Goal: Task Accomplishment & Management: Complete application form

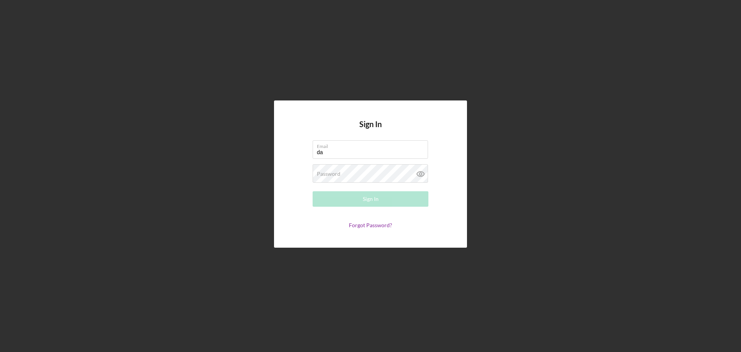
type input "[EMAIL_ADDRESS][DOMAIN_NAME]"
click at [369, 223] on link "Forgot Password?" at bounding box center [370, 225] width 43 height 7
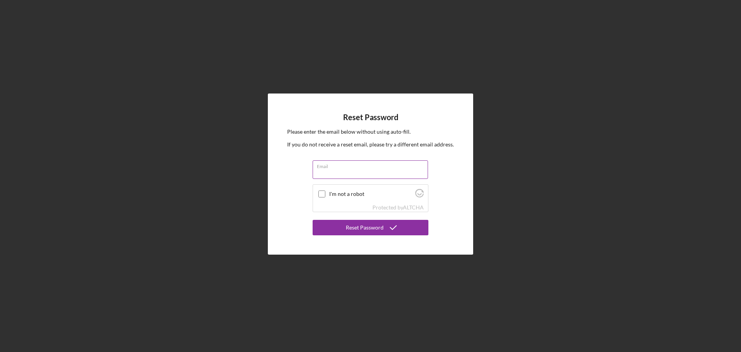
click at [356, 171] on input "Email" at bounding box center [370, 169] width 115 height 19
type input "[EMAIL_ADDRESS][DOMAIN_NAME]"
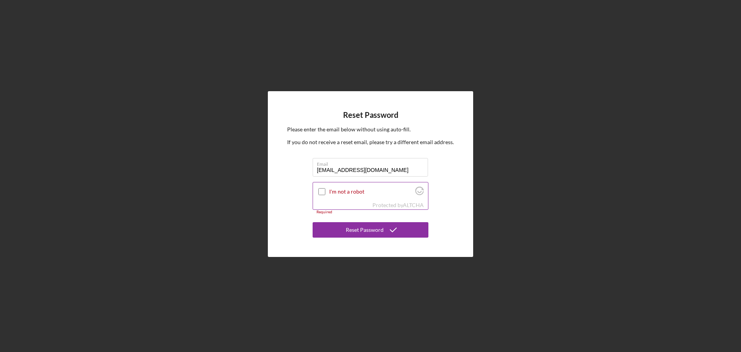
click at [319, 190] on input "I'm not a robot" at bounding box center [321, 191] width 7 height 7
checkbox input "true"
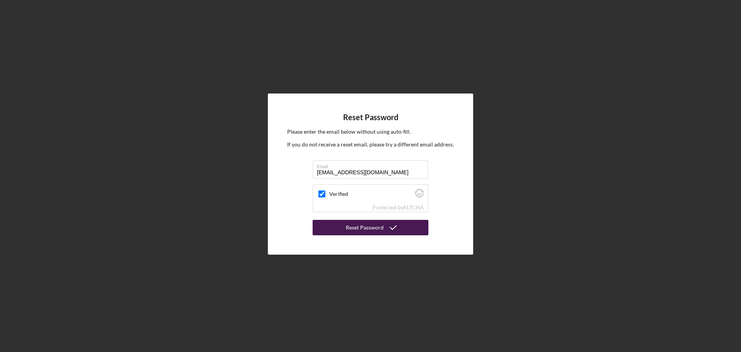
click at [350, 227] on div "Reset Password" at bounding box center [365, 227] width 38 height 15
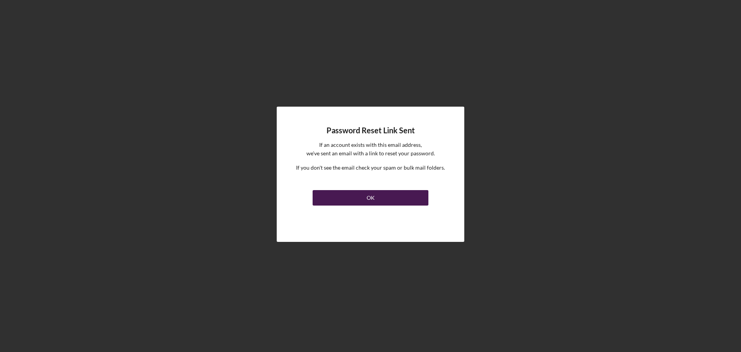
click at [364, 200] on button "OK" at bounding box center [371, 197] width 116 height 15
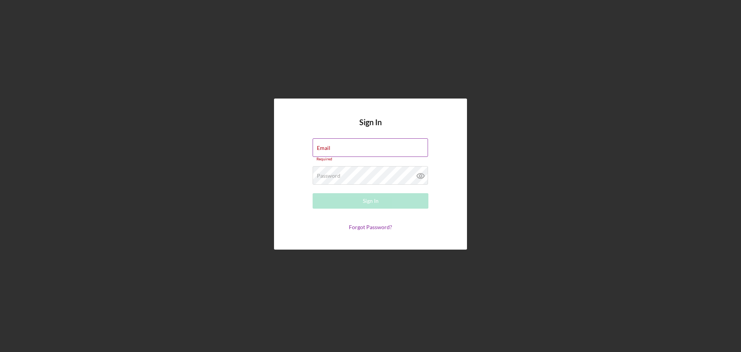
click at [331, 140] on div "Email Required" at bounding box center [371, 149] width 116 height 23
click at [337, 146] on div "Email Required" at bounding box center [371, 149] width 116 height 23
type input "[EMAIL_ADDRESS][DOMAIN_NAME]"
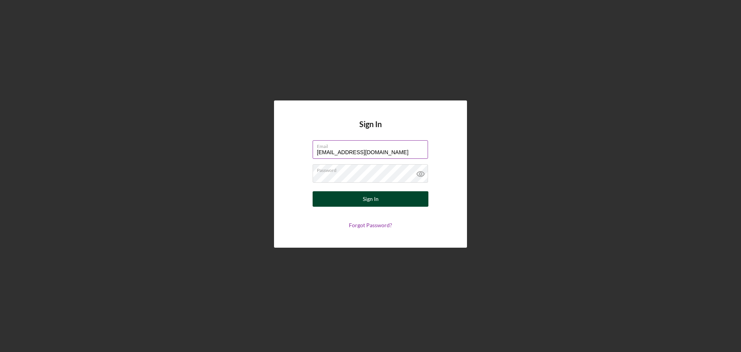
click at [359, 196] on button "Sign In" at bounding box center [371, 198] width 116 height 15
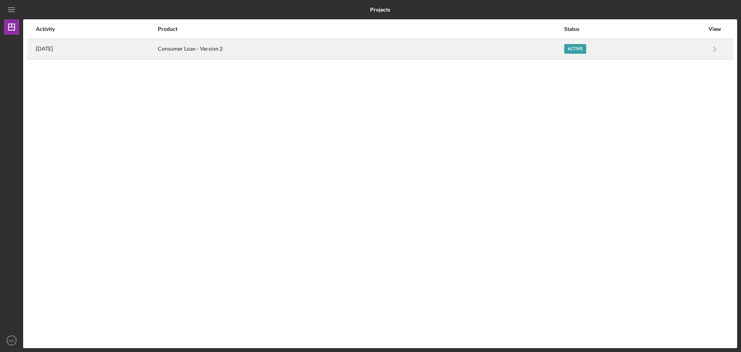
click at [583, 53] on div "Active" at bounding box center [575, 49] width 22 height 10
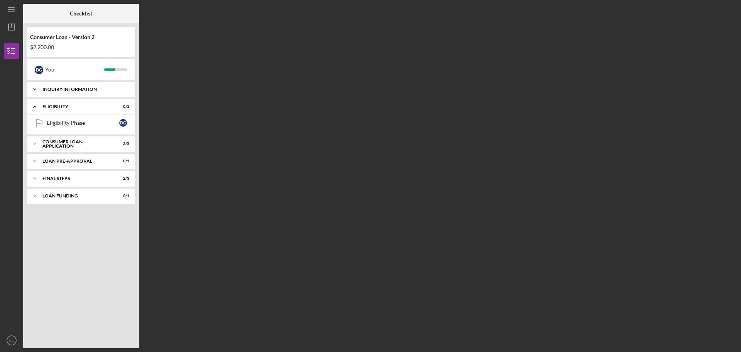
click at [36, 89] on icon "Icon/Expander" at bounding box center [34, 88] width 15 height 15
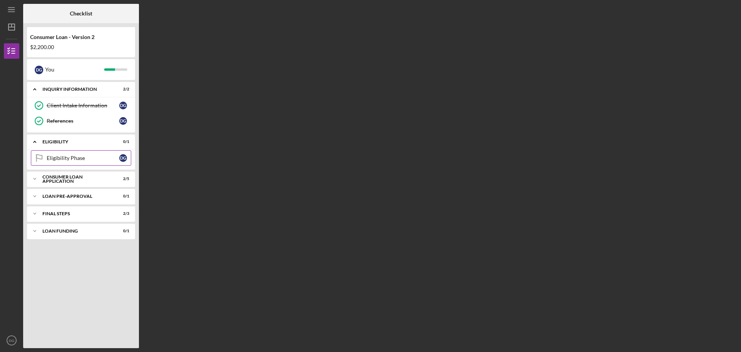
click at [47, 162] on icon "Eligibility Phase" at bounding box center [38, 157] width 19 height 19
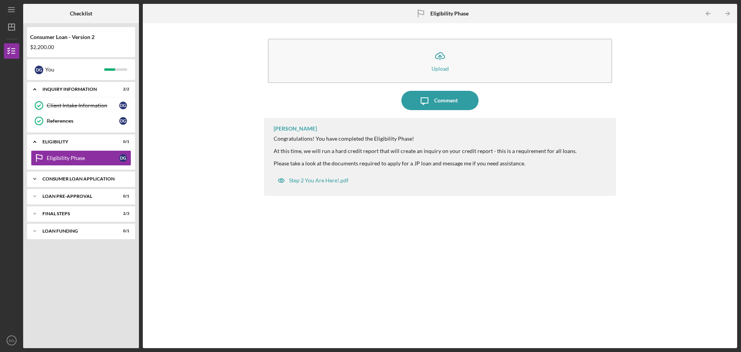
click at [94, 177] on div "Consumer Loan Application" at bounding box center [83, 178] width 83 height 5
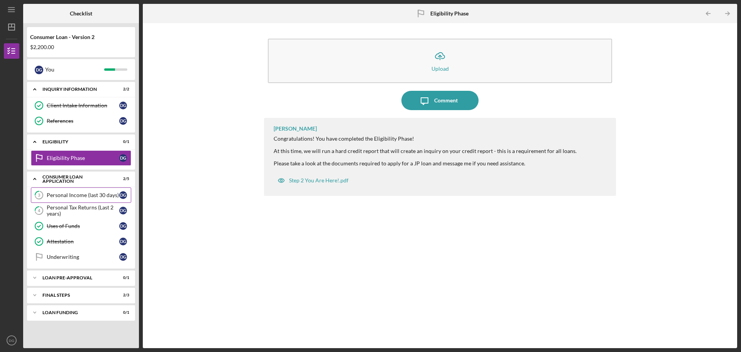
click at [94, 193] on div "Personal Income (last 30 days)" at bounding box center [83, 195] width 73 height 6
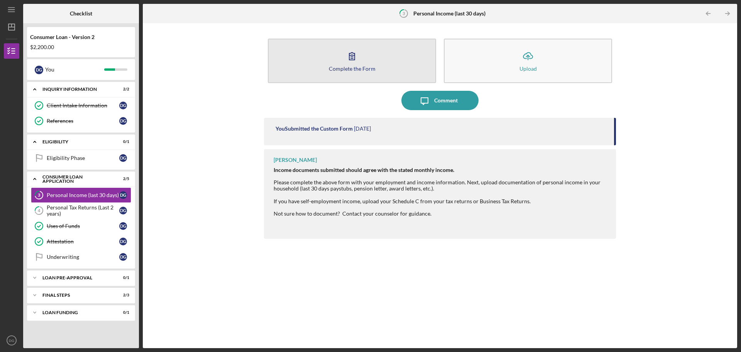
click at [345, 63] on icon "button" at bounding box center [351, 55] width 19 height 19
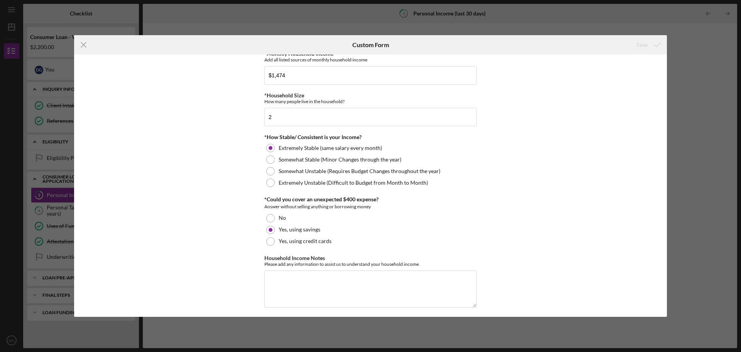
scroll to position [389, 0]
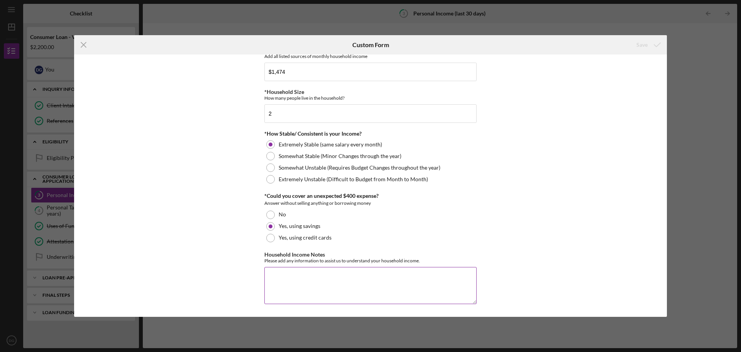
click at [305, 275] on textarea "Household Income Notes" at bounding box center [370, 285] width 212 height 37
type textarea "my income is SSDI"
click at [657, 41] on icon "submit" at bounding box center [657, 44] width 19 height 19
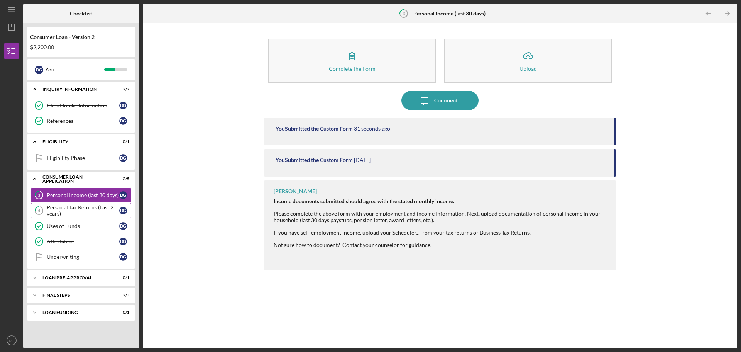
click at [88, 210] on div "Personal Tax Returns (Last 2 years)" at bounding box center [83, 210] width 73 height 12
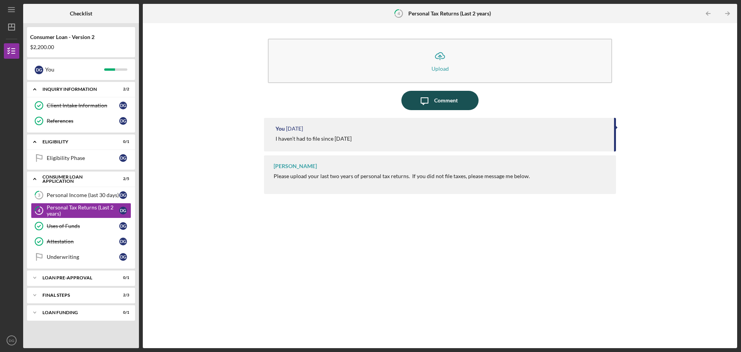
click at [447, 97] on div "Comment" at bounding box center [446, 100] width 24 height 19
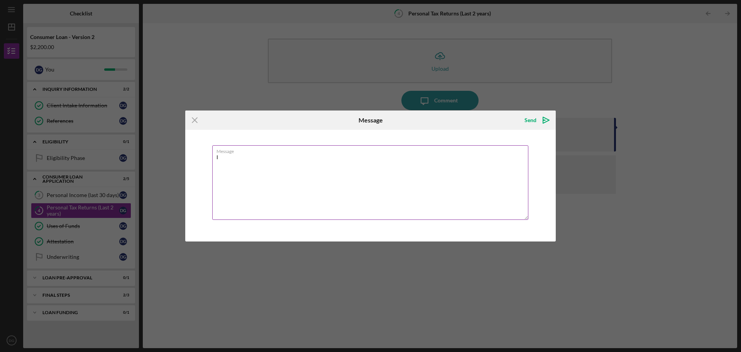
type textarea "I"
type textarea "I have no taxes to file."
click at [530, 120] on div "Send" at bounding box center [531, 119] width 12 height 15
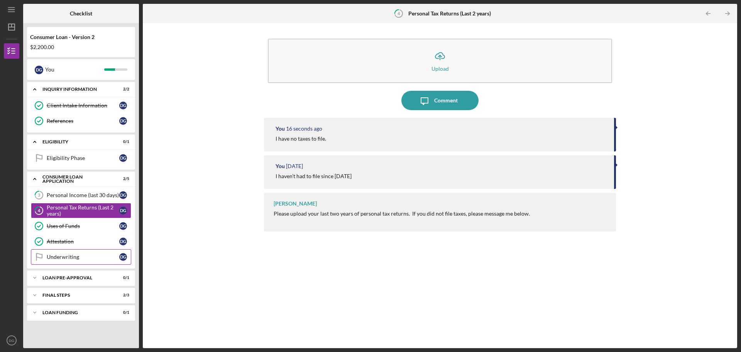
click at [69, 257] on div "Underwriting" at bounding box center [83, 257] width 73 height 6
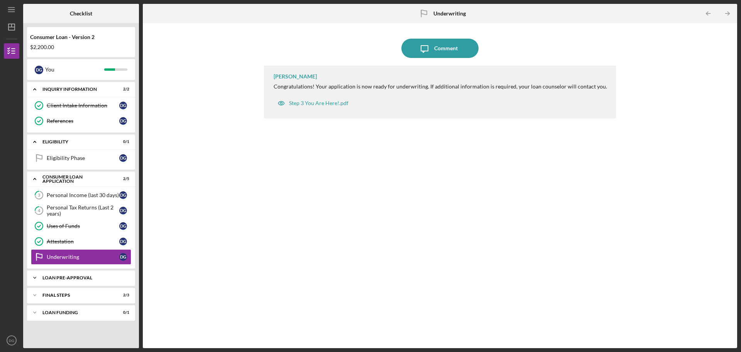
click at [67, 281] on div "Icon/Expander Loan Pre-Approval 0 / 1" at bounding box center [81, 277] width 108 height 15
click at [63, 316] on div "FINAL STEPS" at bounding box center [83, 314] width 83 height 5
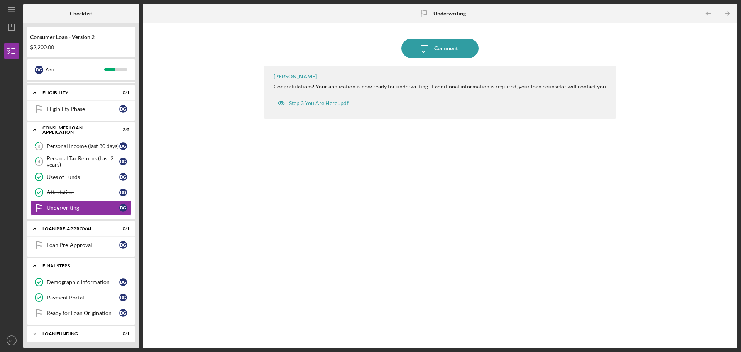
scroll to position [51, 0]
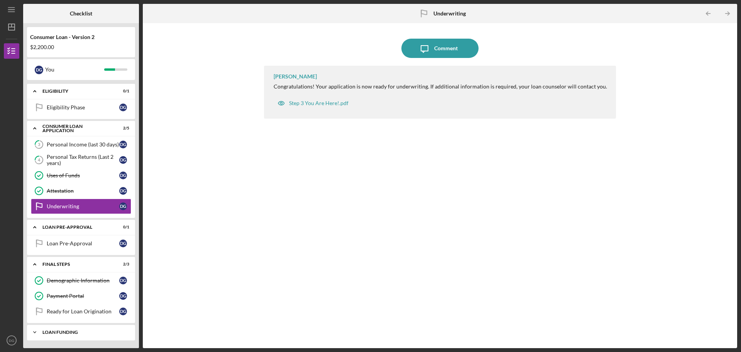
click at [59, 335] on div "Icon/Expander Loan Funding 0 / 1" at bounding box center [81, 331] width 108 height 15
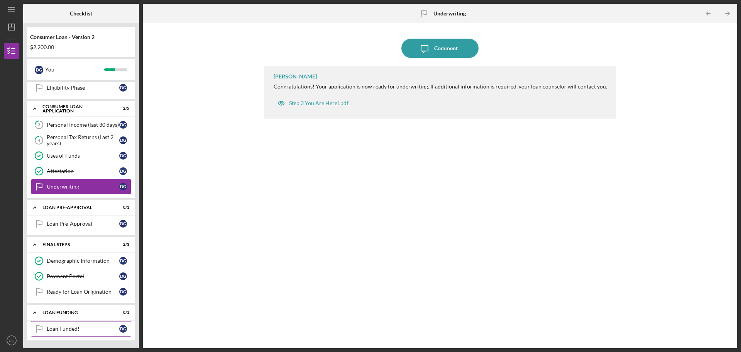
click at [63, 327] on div "Loan Funded!" at bounding box center [83, 328] width 73 height 6
